Goal: Task Accomplishment & Management: Use online tool/utility

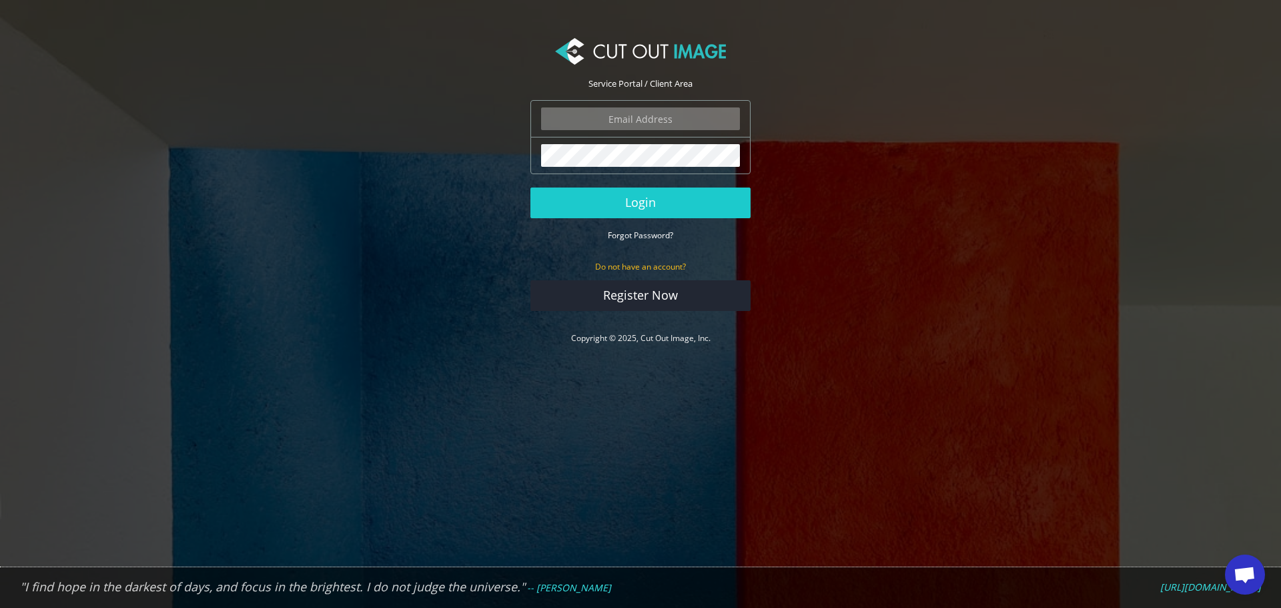
type input "simon@waterstream.co.uk"
drag, startPoint x: 712, startPoint y: 121, endPoint x: 410, endPoint y: 77, distance: 305.2
click at [410, 77] on section "Service Portal / Client Area simon@waterstream.co.uk The login field is require…" at bounding box center [640, 192] width 1281 height 344
click at [550, 133] on div "simon@waterstream.co.uk The login field is required. The password field is requ…" at bounding box center [640, 137] width 220 height 74
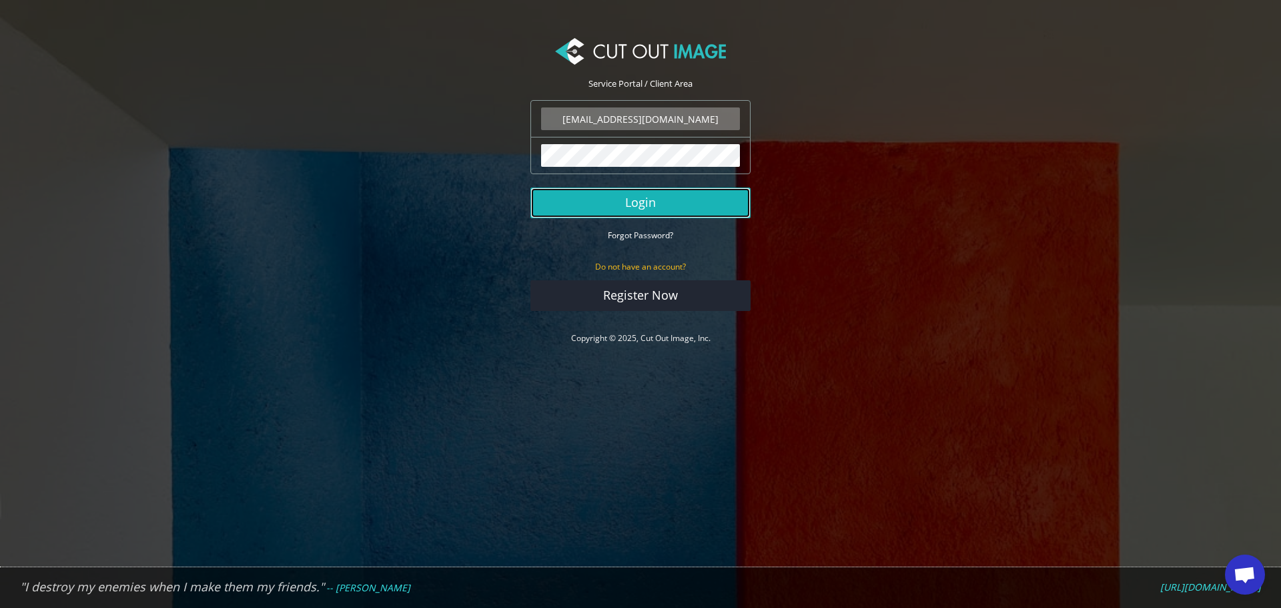
drag, startPoint x: 600, startPoint y: 211, endPoint x: 607, endPoint y: 208, distance: 7.2
click at [600, 211] on button "Login" at bounding box center [640, 202] width 220 height 31
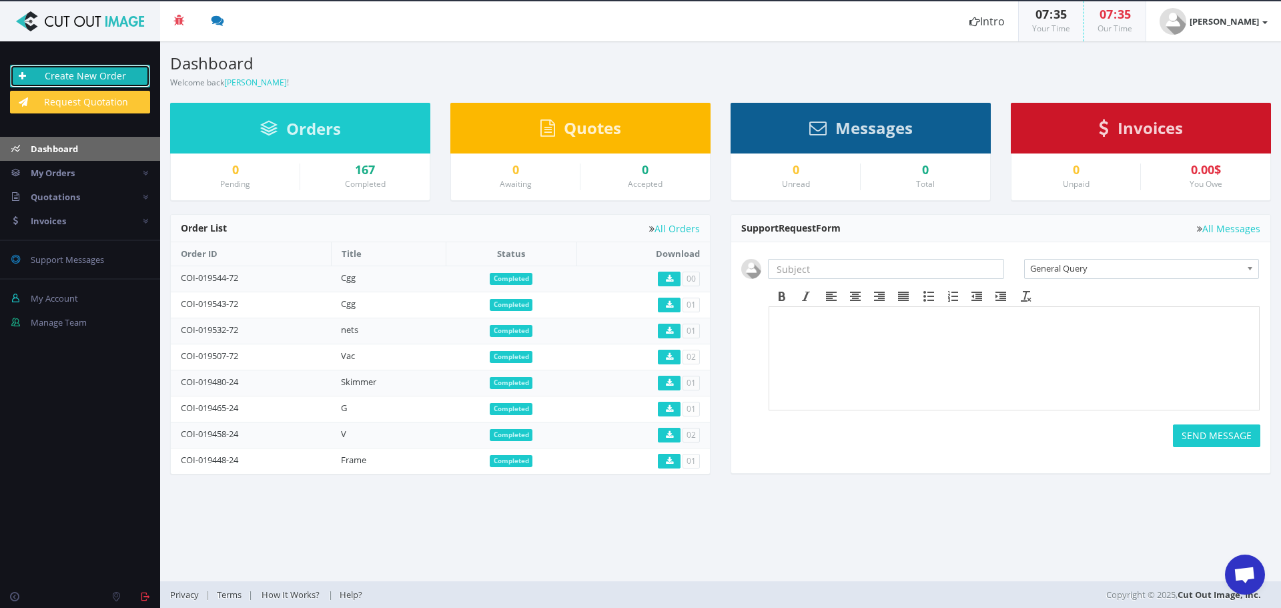
click at [100, 77] on link "Create New Order" at bounding box center [80, 76] width 140 height 23
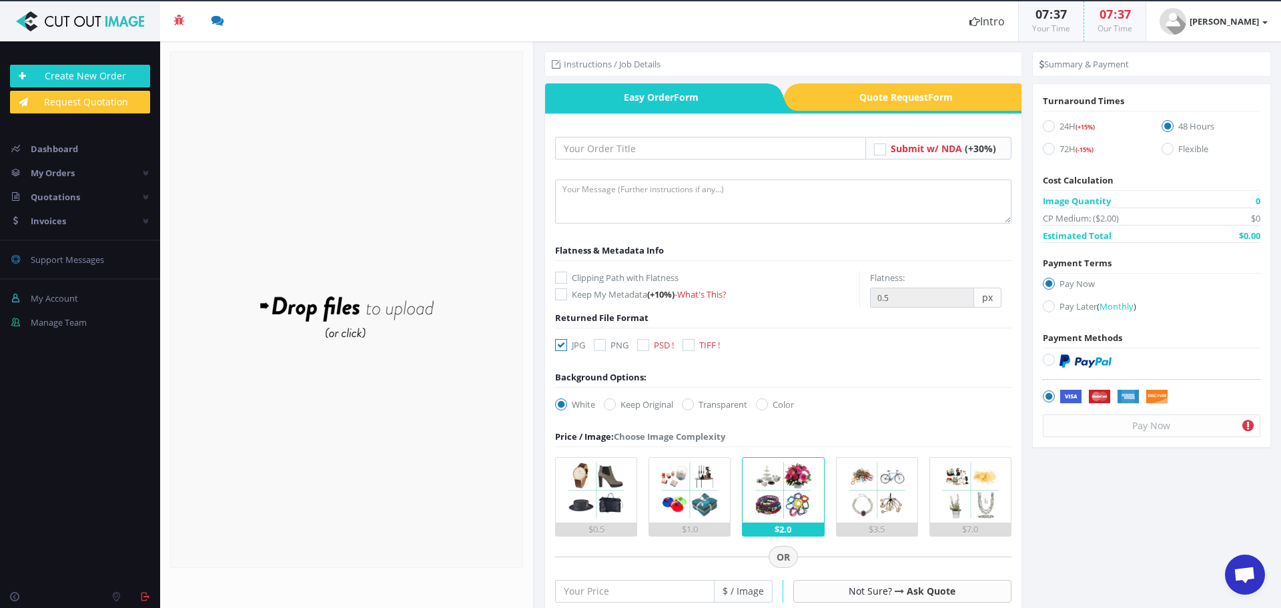
click at [1080, 502] on section "Instructions / Job Details Form" at bounding box center [907, 324] width 746 height 566
